Goal: Information Seeking & Learning: Learn about a topic

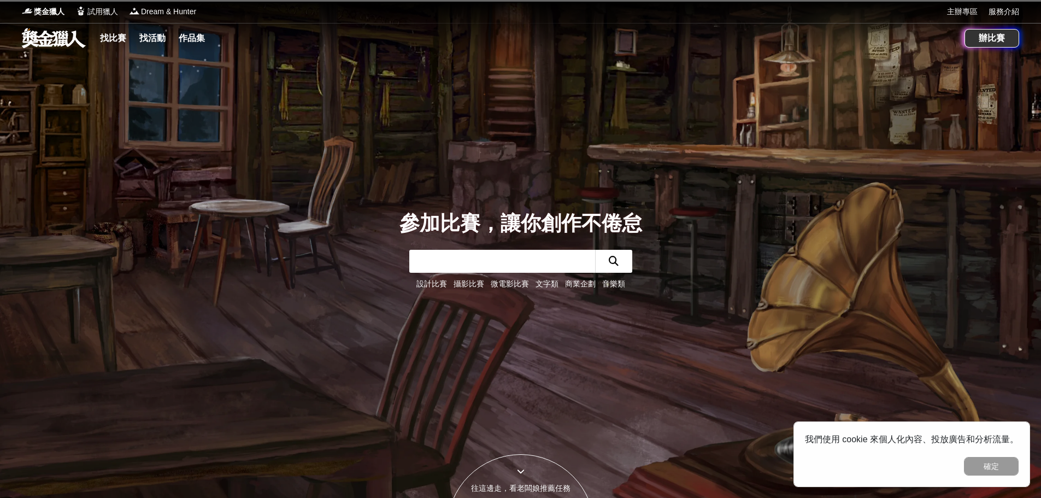
click at [537, 264] on input "text" at bounding box center [502, 261] width 186 height 23
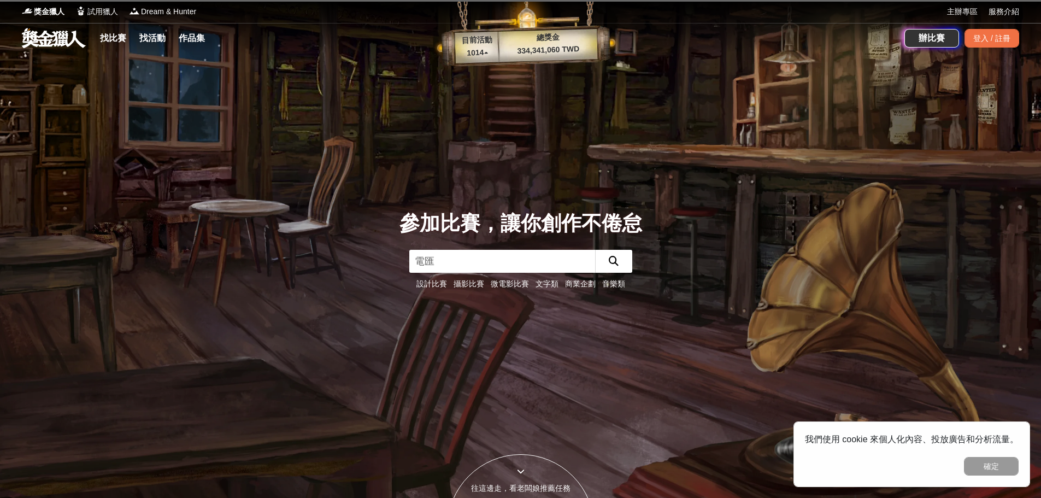
type input "電繪"
click button "submit" at bounding box center [613, 261] width 37 height 23
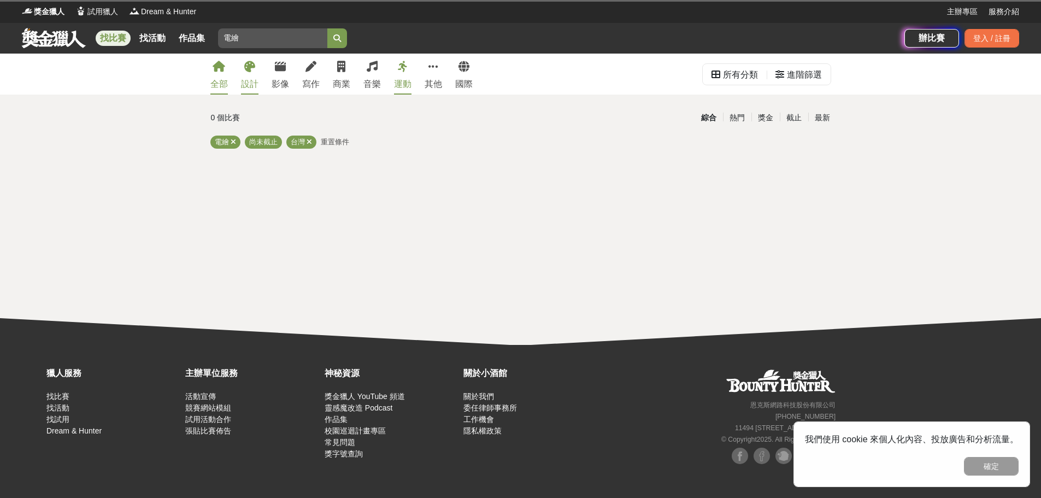
click at [251, 67] on icon at bounding box center [249, 66] width 11 height 11
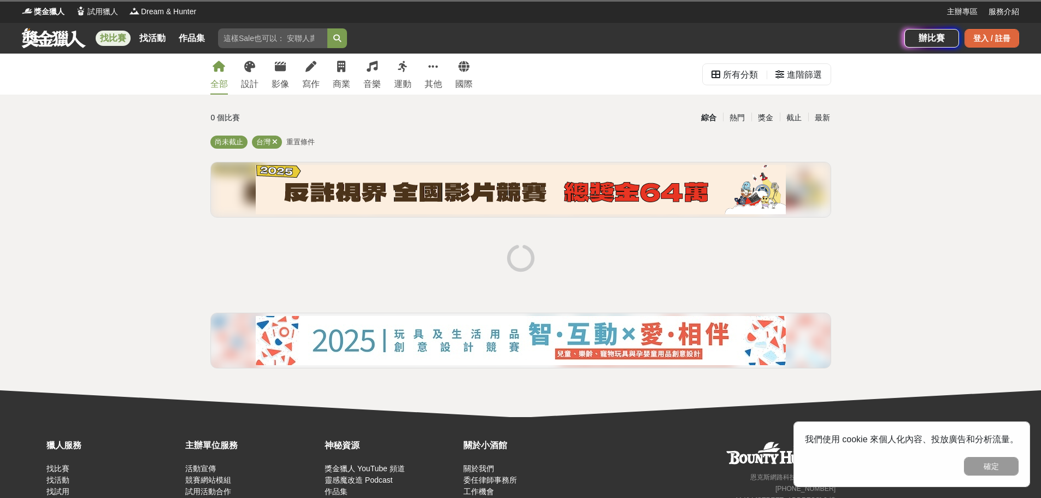
click at [1004, 44] on div "登入 / 註冊" at bounding box center [992, 38] width 55 height 19
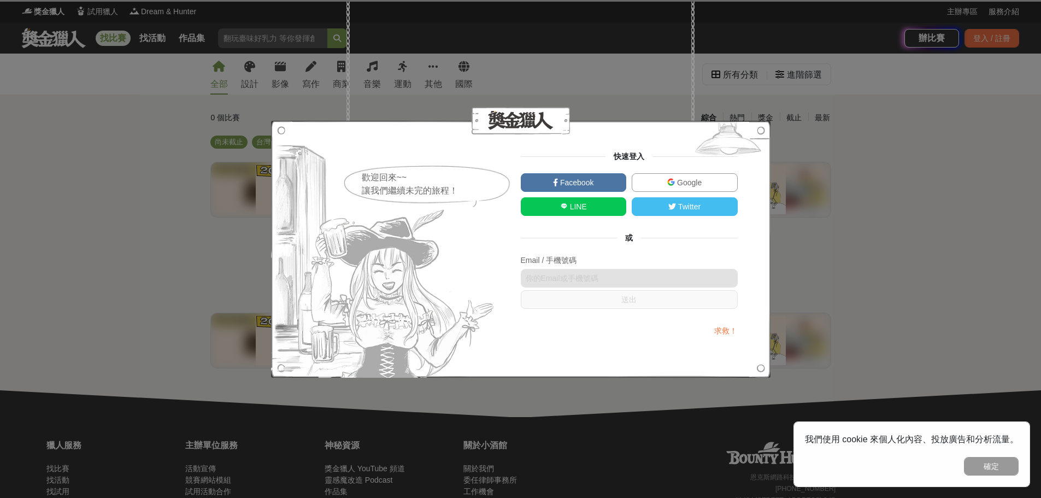
click at [669, 174] on link "Google" at bounding box center [685, 182] width 106 height 19
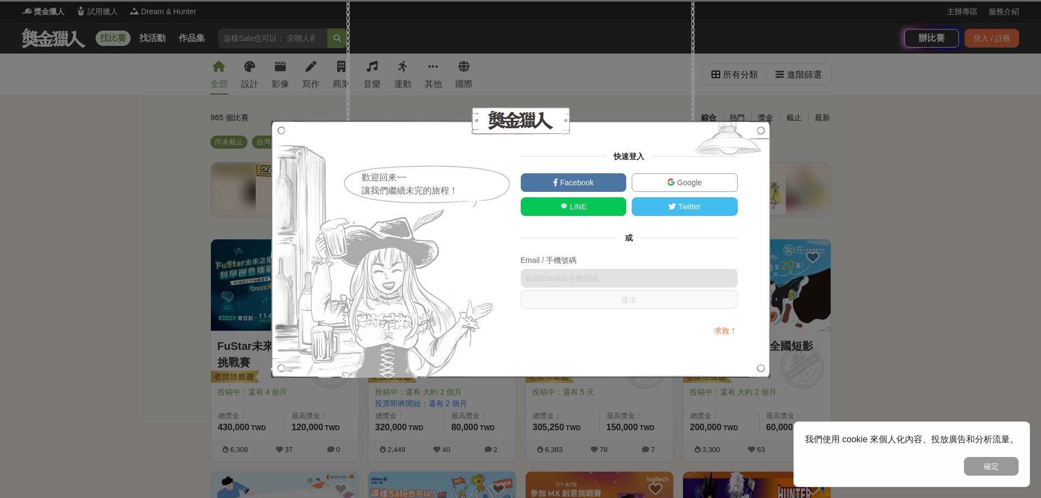
click at [657, 176] on link "Google" at bounding box center [685, 182] width 106 height 19
click at [555, 214] on link "LINE" at bounding box center [574, 206] width 106 height 19
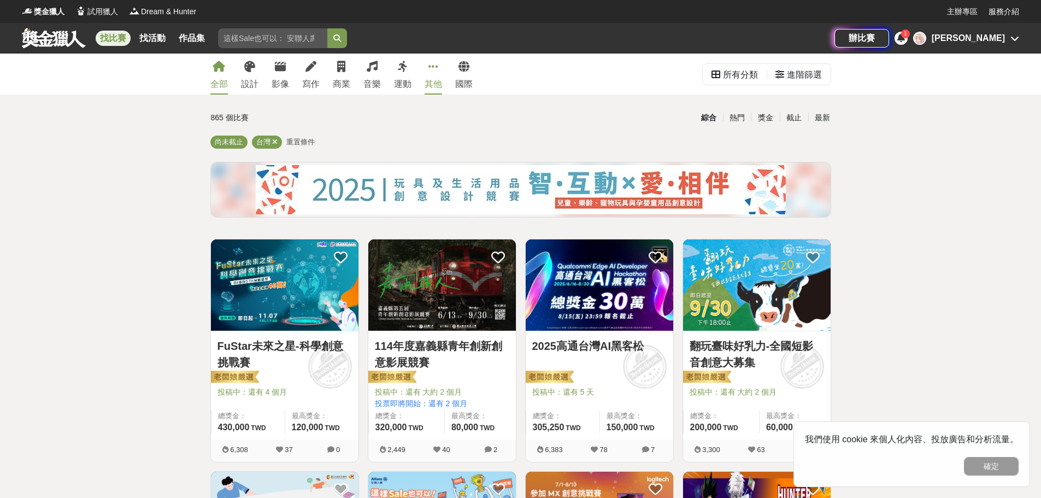
click at [434, 61] on icon at bounding box center [433, 66] width 10 height 11
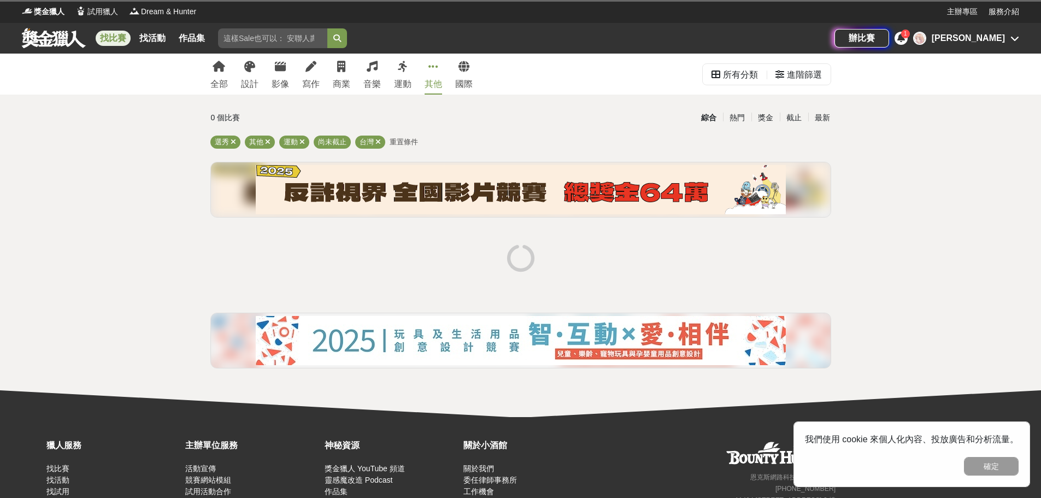
drag, startPoint x: 285, startPoint y: 43, endPoint x: 187, endPoint y: 48, distance: 98.5
click at [187, 48] on div "找比賽 找活動 作品集 電繪" at bounding box center [428, 38] width 813 height 31
type input "繪畫"
click at [327, 28] on button "submit" at bounding box center [337, 38] width 20 height 20
click at [995, 466] on button "確定" at bounding box center [991, 466] width 55 height 19
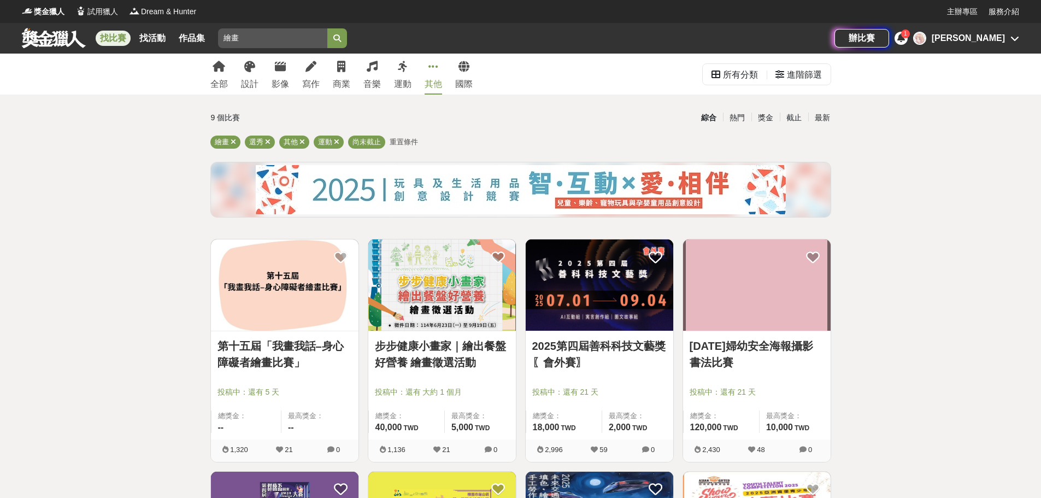
click at [231, 73] on div "全部 設計 影像 寫作 商業 音樂 運動 其他 國際" at bounding box center [341, 74] width 275 height 41
click at [220, 75] on link "全部" at bounding box center [218, 74] width 17 height 41
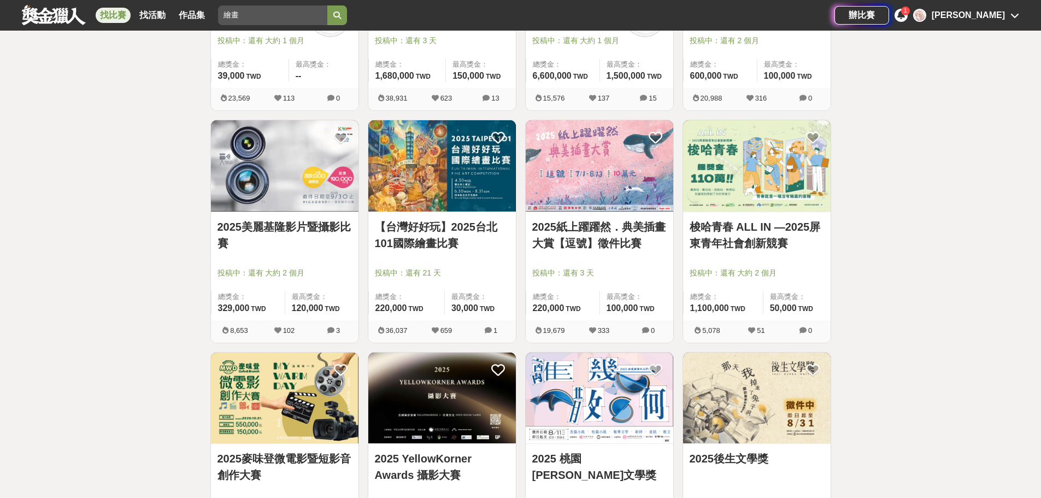
scroll to position [802, 0]
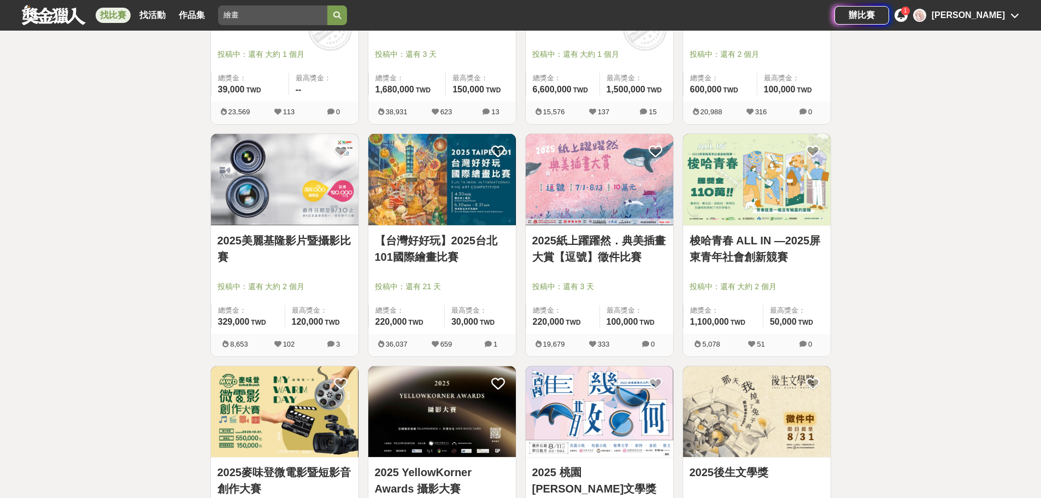
drag, startPoint x: 436, startPoint y: 230, endPoint x: 423, endPoint y: 239, distance: 16.0
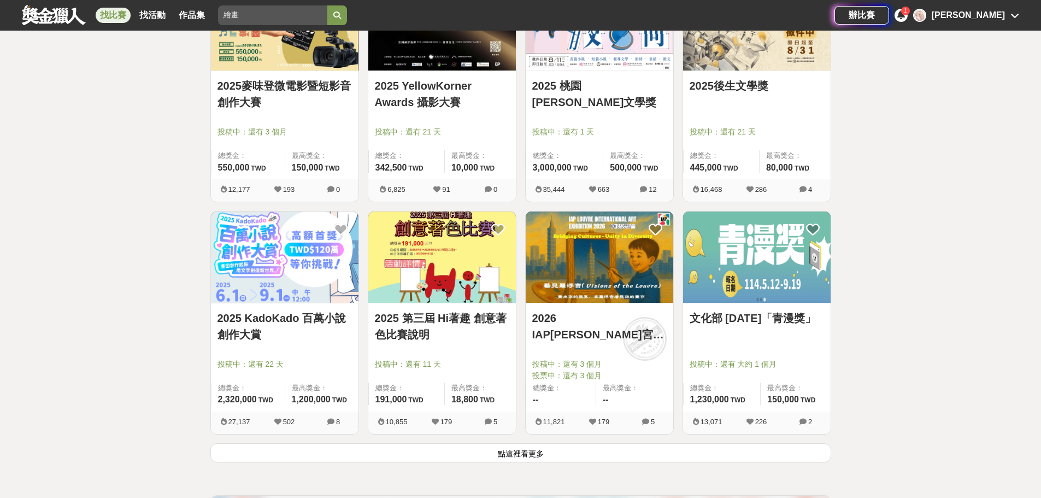
scroll to position [1202, 0]
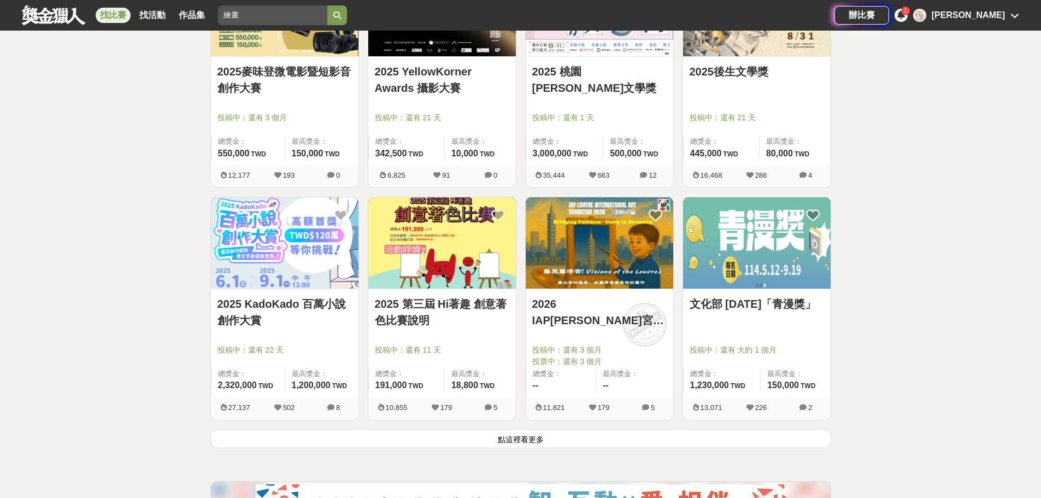
click at [526, 442] on button "點這裡看更多" at bounding box center [520, 438] width 621 height 19
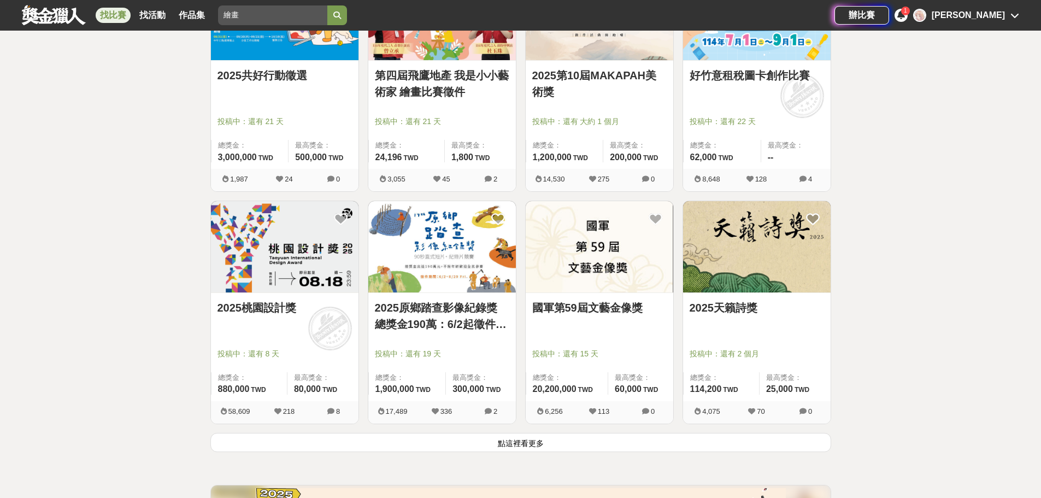
scroll to position [2605, 0]
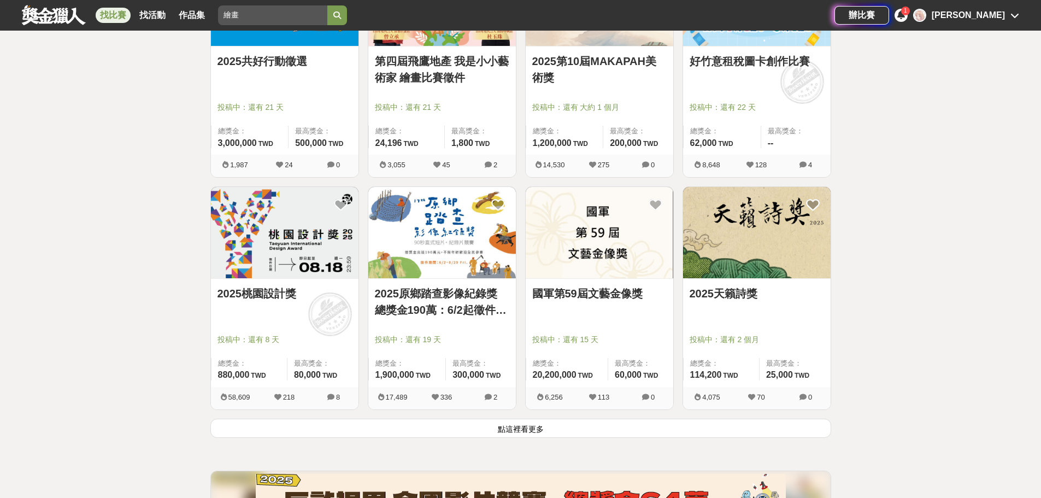
click at [525, 420] on button "點這裡看更多" at bounding box center [520, 428] width 621 height 19
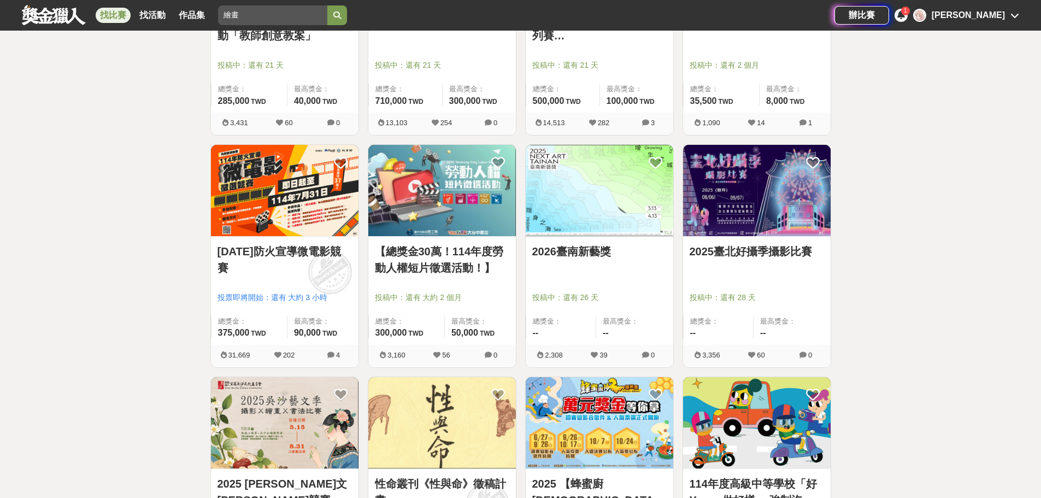
scroll to position [4008, 0]
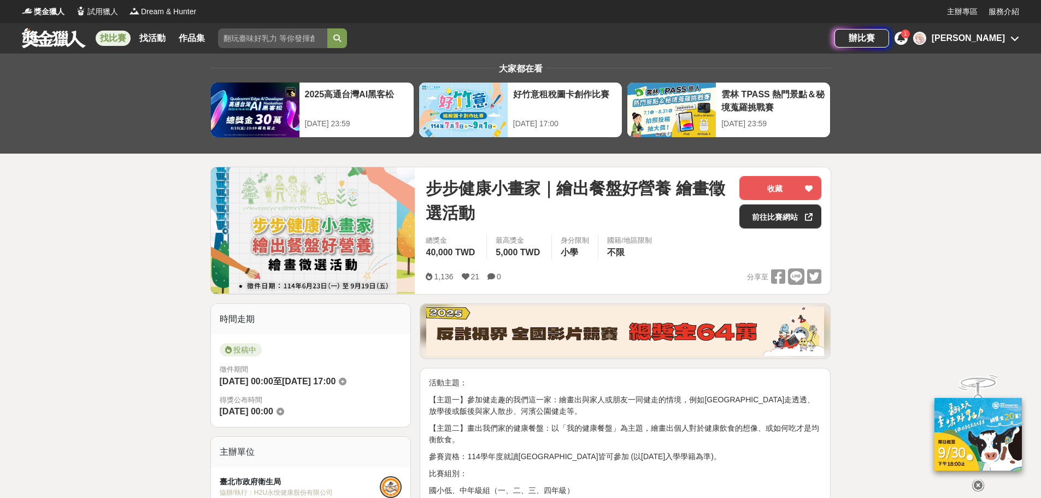
click at [986, 36] on div "[PERSON_NAME]" at bounding box center [968, 38] width 73 height 13
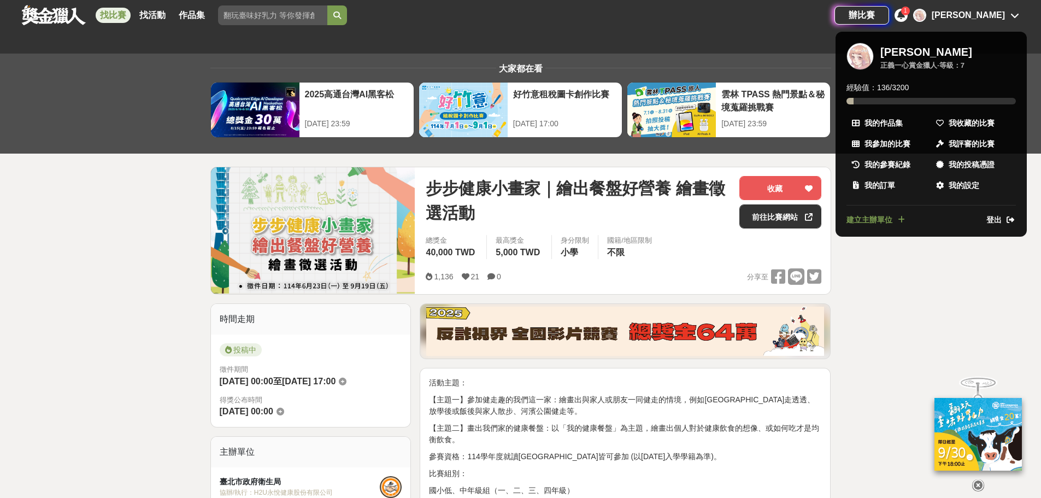
scroll to position [201, 0]
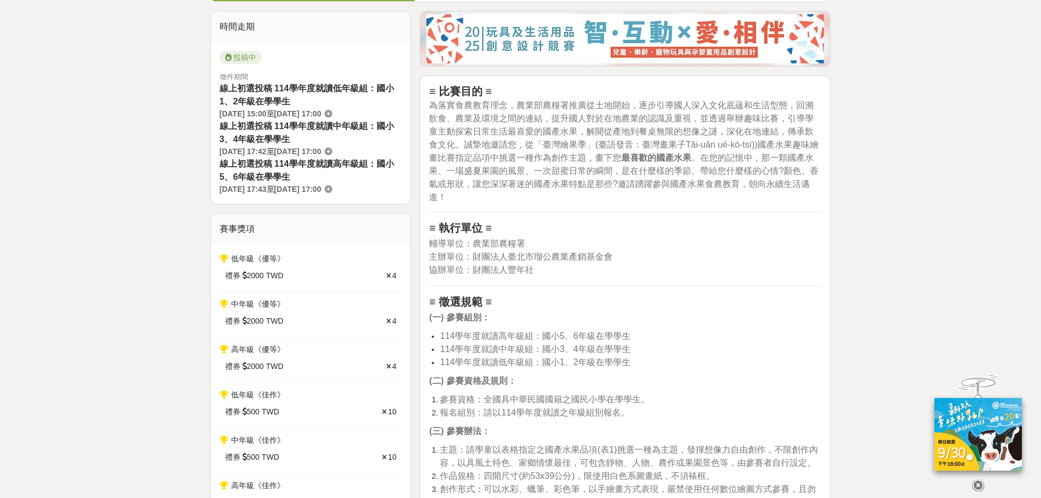
scroll to position [401, 0]
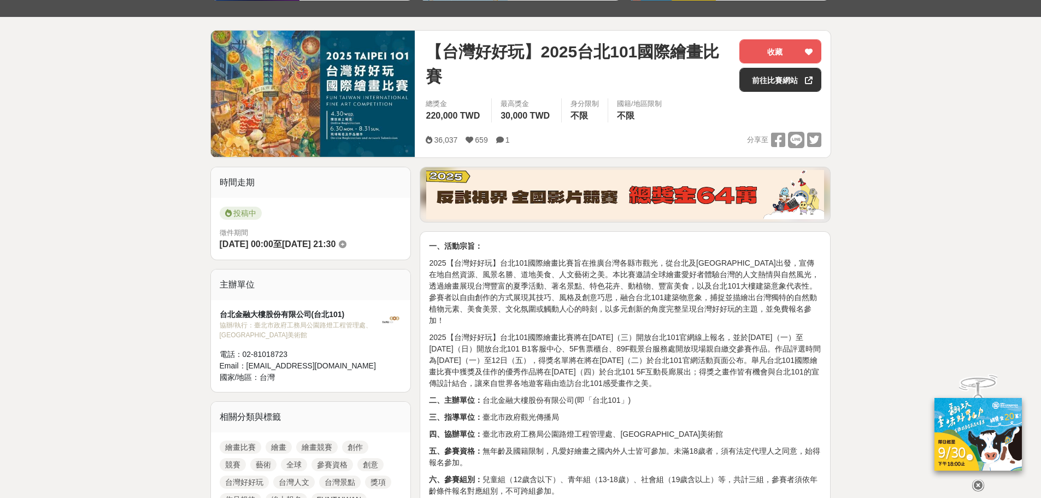
scroll to position [201, 0]
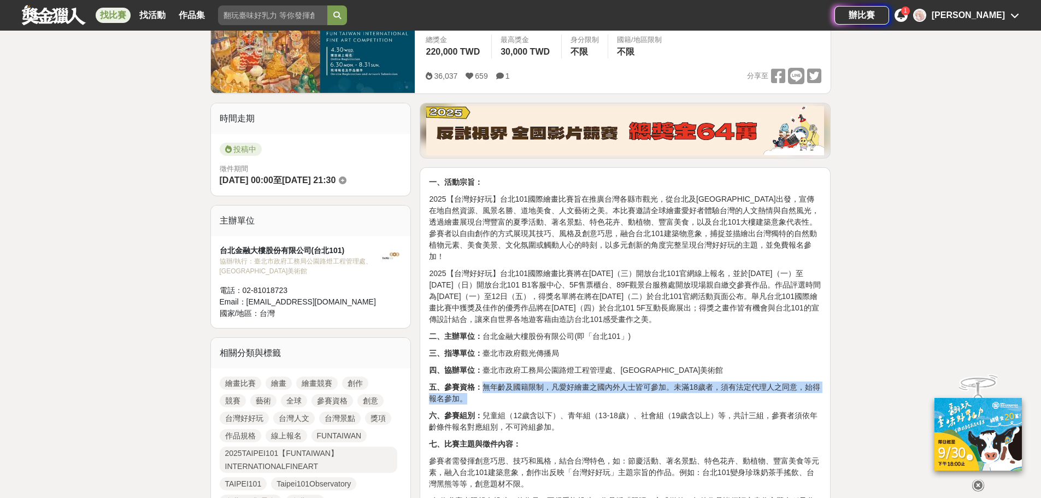
drag, startPoint x: 486, startPoint y: 369, endPoint x: 495, endPoint y: 387, distance: 20.3
click at [495, 387] on p "五、參賽資格： 無年齡及國籍限制，凡愛好繪畫之國內外人士皆可參加。未滿18歲者，須有法定代理人之同意，始得報名參加。" at bounding box center [625, 392] width 392 height 23
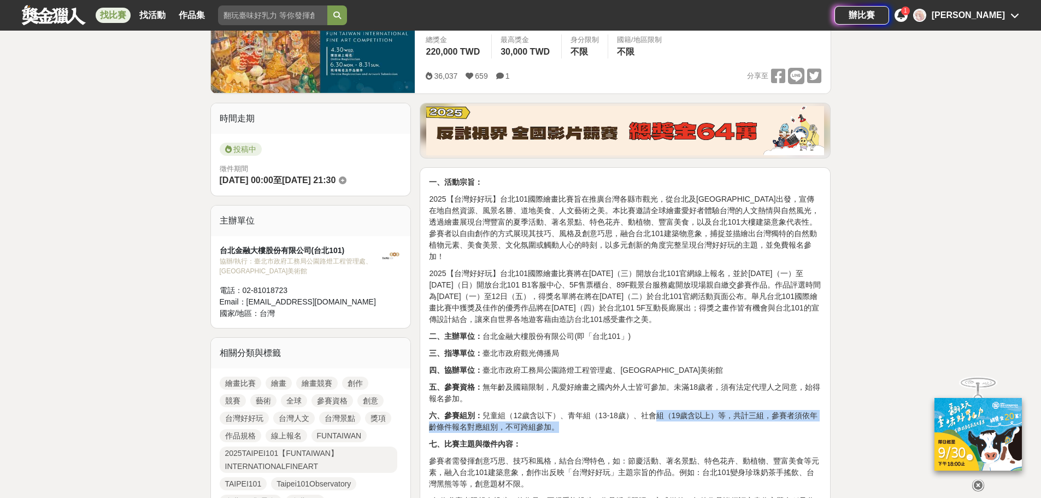
drag, startPoint x: 653, startPoint y: 399, endPoint x: 648, endPoint y: 419, distance: 20.3
click at [649, 419] on p "六、參賽組別： 兒童組（12歲含以下）、青年組（13-18歲）、社會組（19歲含以上）等，共計三組，參賽者須依年齡條件報名對應組別，不可跨組參加。" at bounding box center [625, 421] width 392 height 23
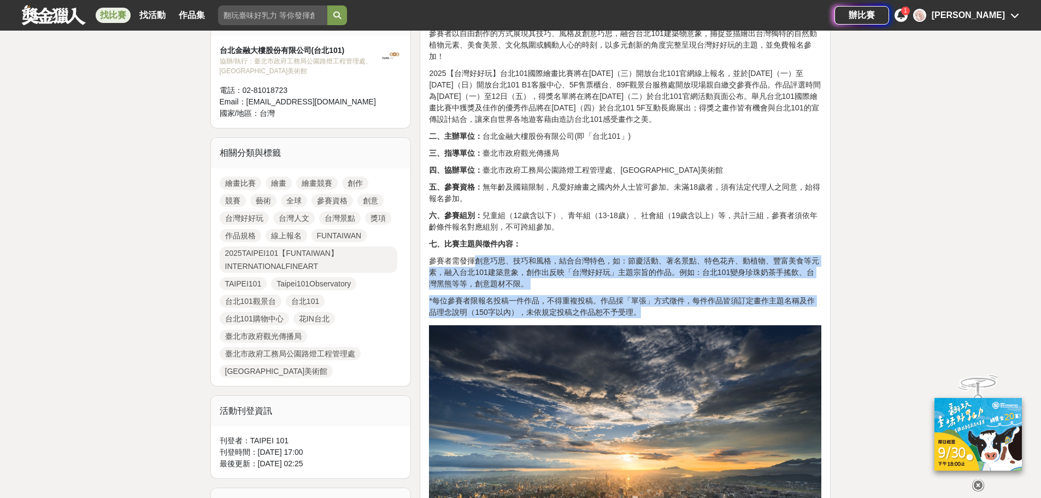
drag, startPoint x: 475, startPoint y: 252, endPoint x: 654, endPoint y: 298, distance: 184.5
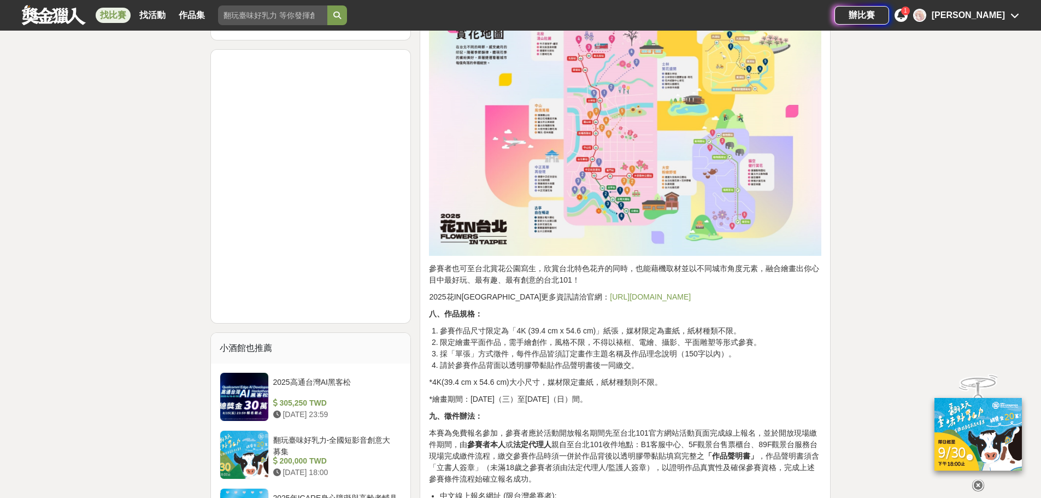
scroll to position [201, 0]
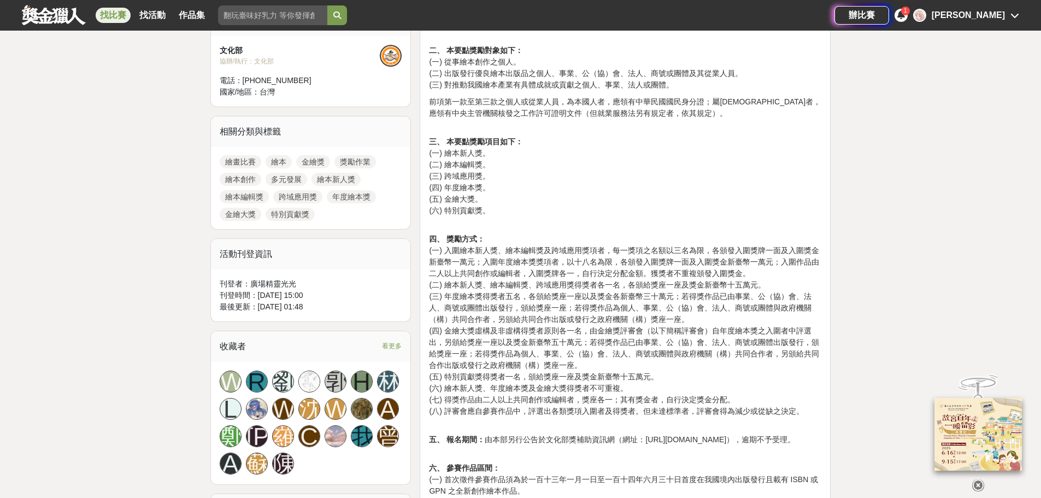
scroll to position [601, 0]
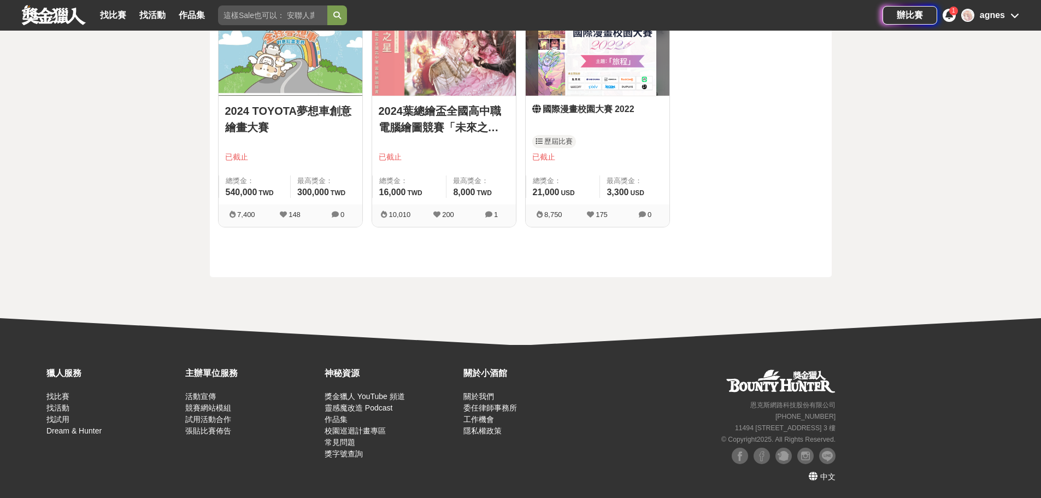
scroll to position [201, 0]
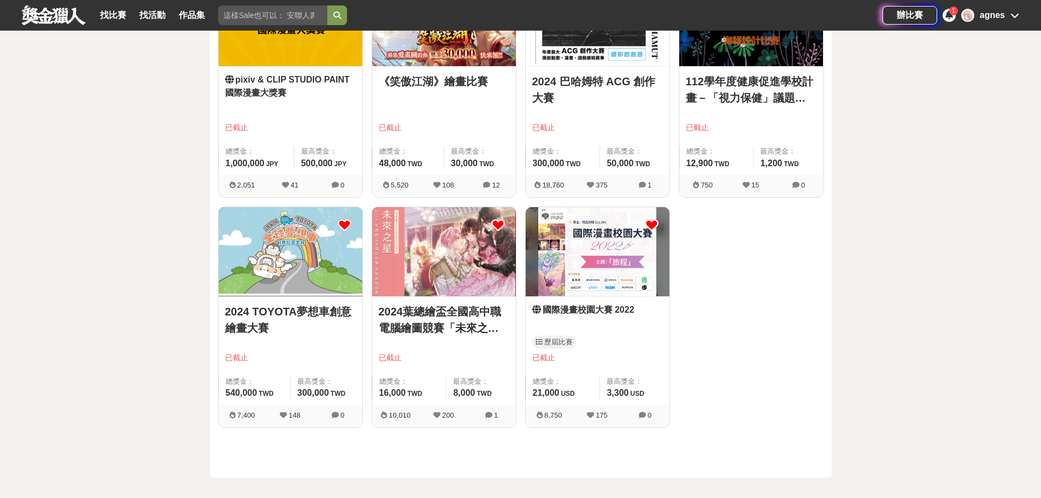
click at [650, 221] on icon at bounding box center [652, 225] width 14 height 14
click at [501, 217] on img at bounding box center [444, 251] width 144 height 89
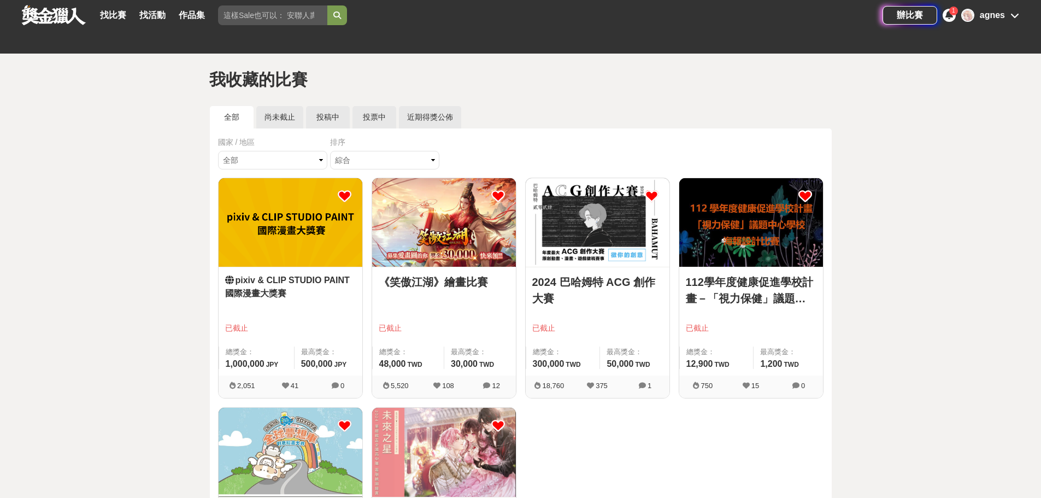
click at [345, 196] on icon at bounding box center [345, 196] width 14 height 14
click at [502, 195] on icon at bounding box center [498, 196] width 14 height 14
click at [650, 195] on icon at bounding box center [652, 196] width 14 height 14
click at [803, 195] on icon at bounding box center [805, 196] width 14 height 14
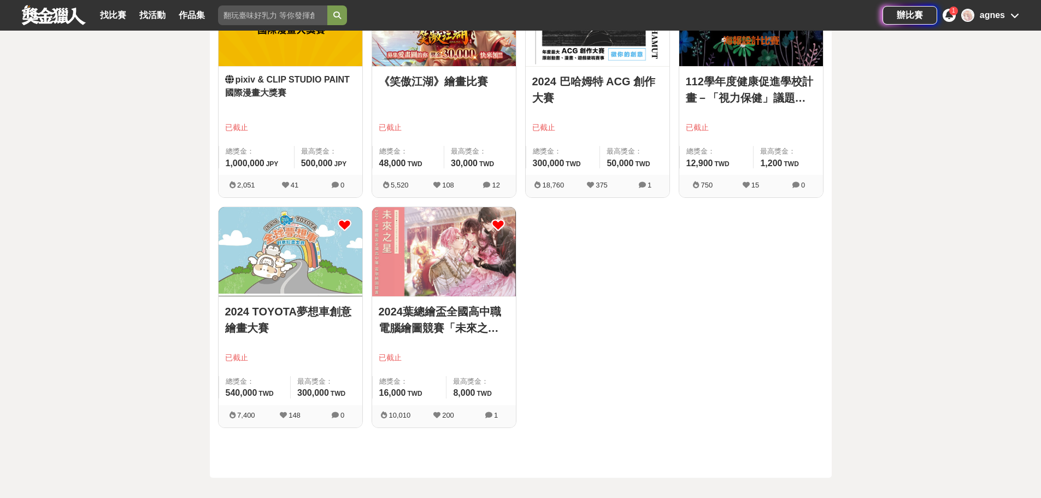
click at [502, 223] on icon at bounding box center [498, 225] width 14 height 14
click at [345, 225] on icon at bounding box center [345, 225] width 14 height 14
